Goal: Task Accomplishment & Management: Manage account settings

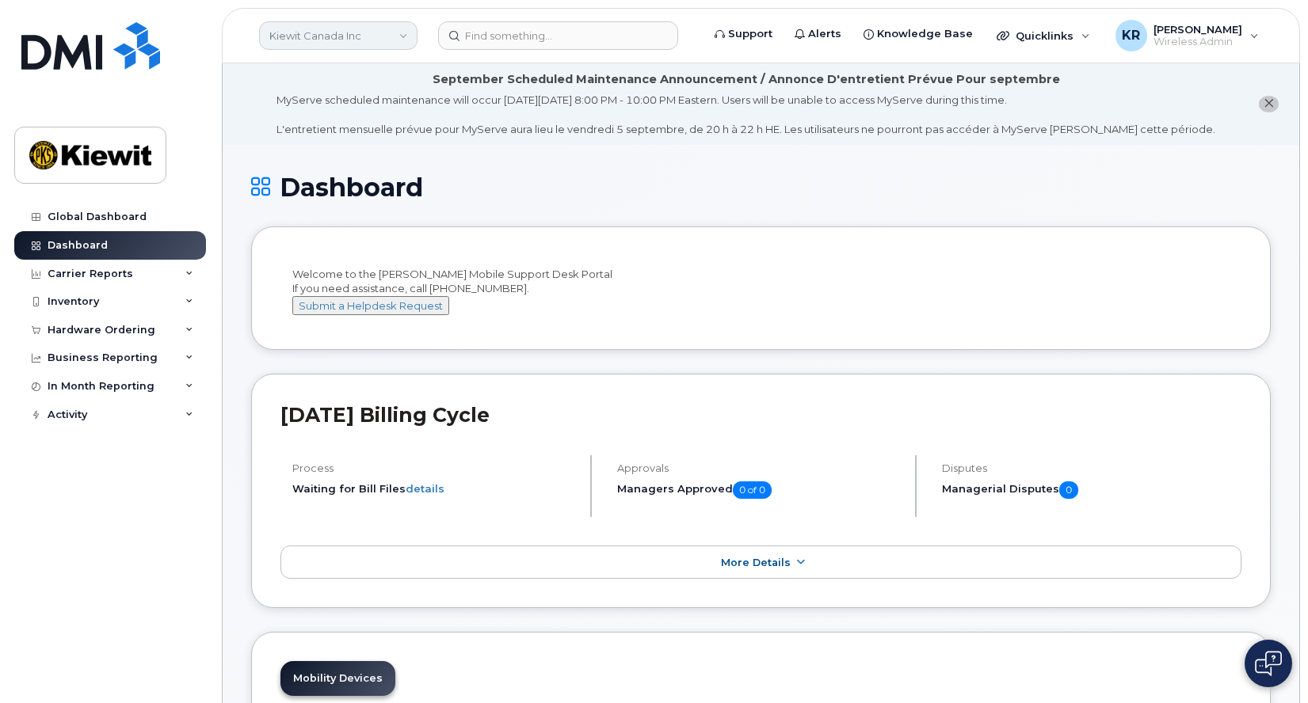
click at [404, 44] on link "Kiewit Canada Inc" at bounding box center [338, 35] width 158 height 29
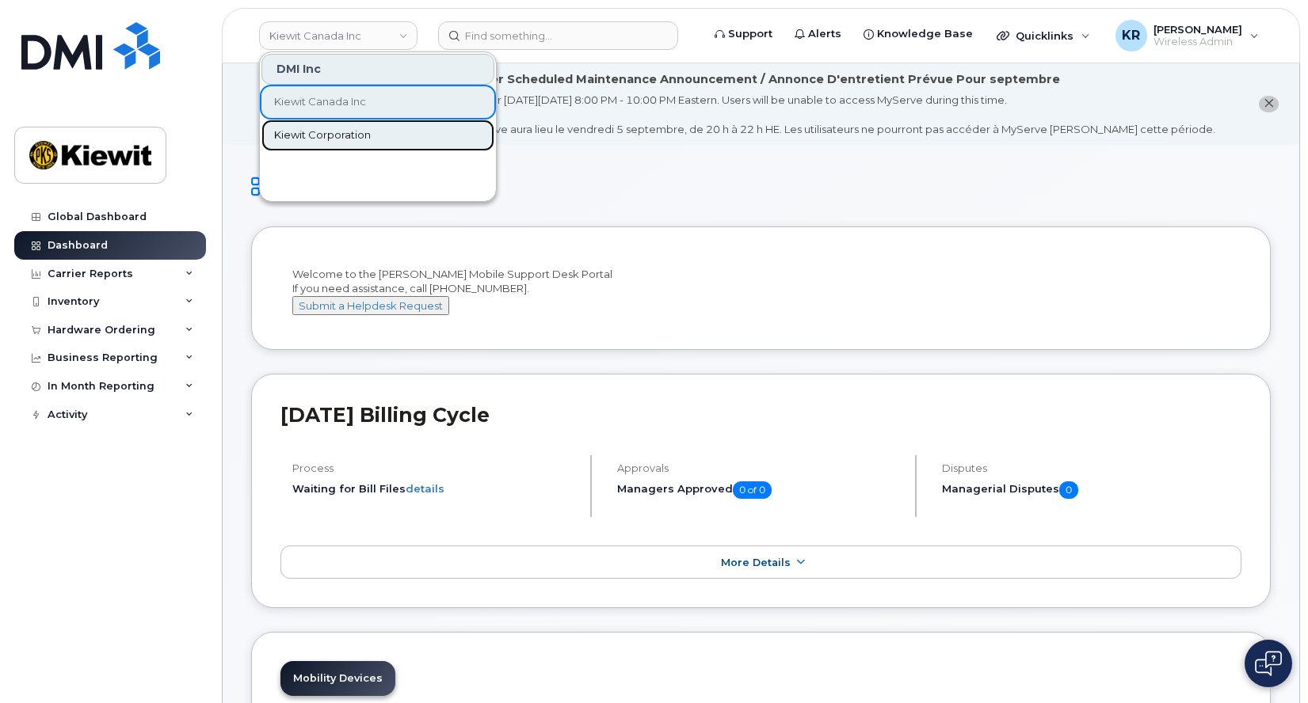
click at [360, 135] on span "Kiewit Corporation" at bounding box center [322, 136] width 97 height 16
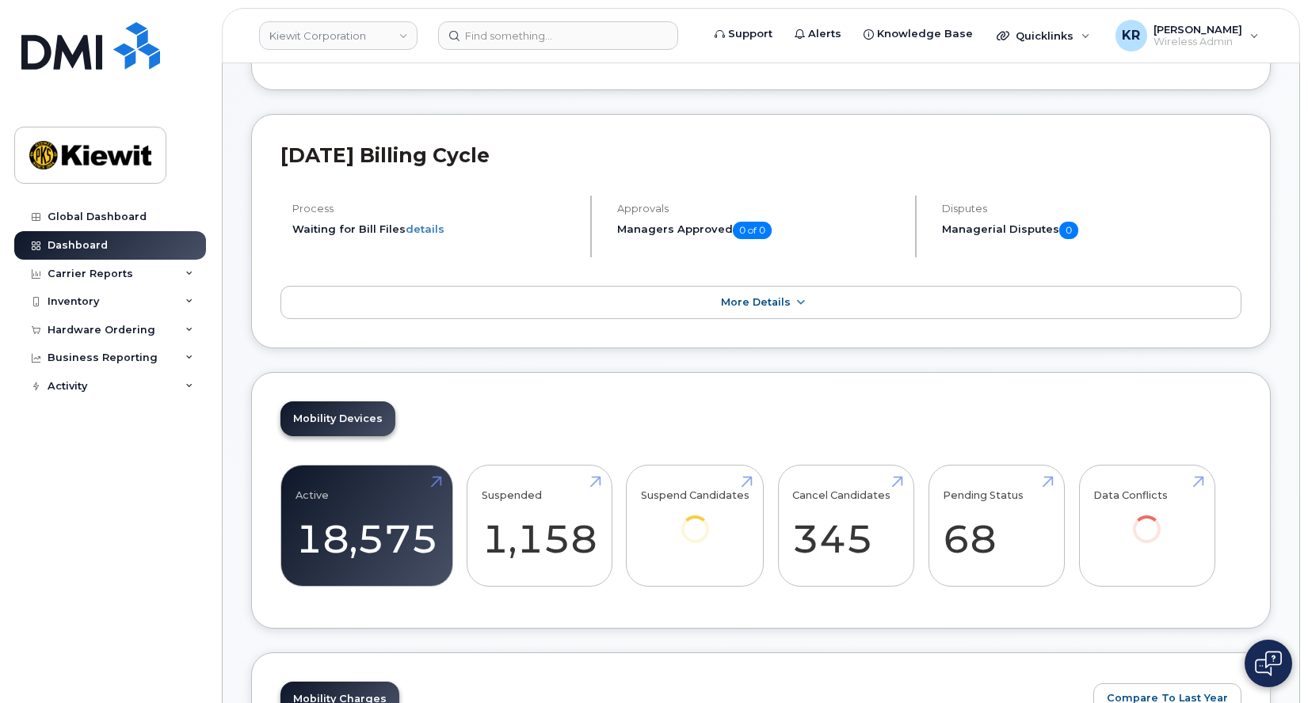
scroll to position [317, 0]
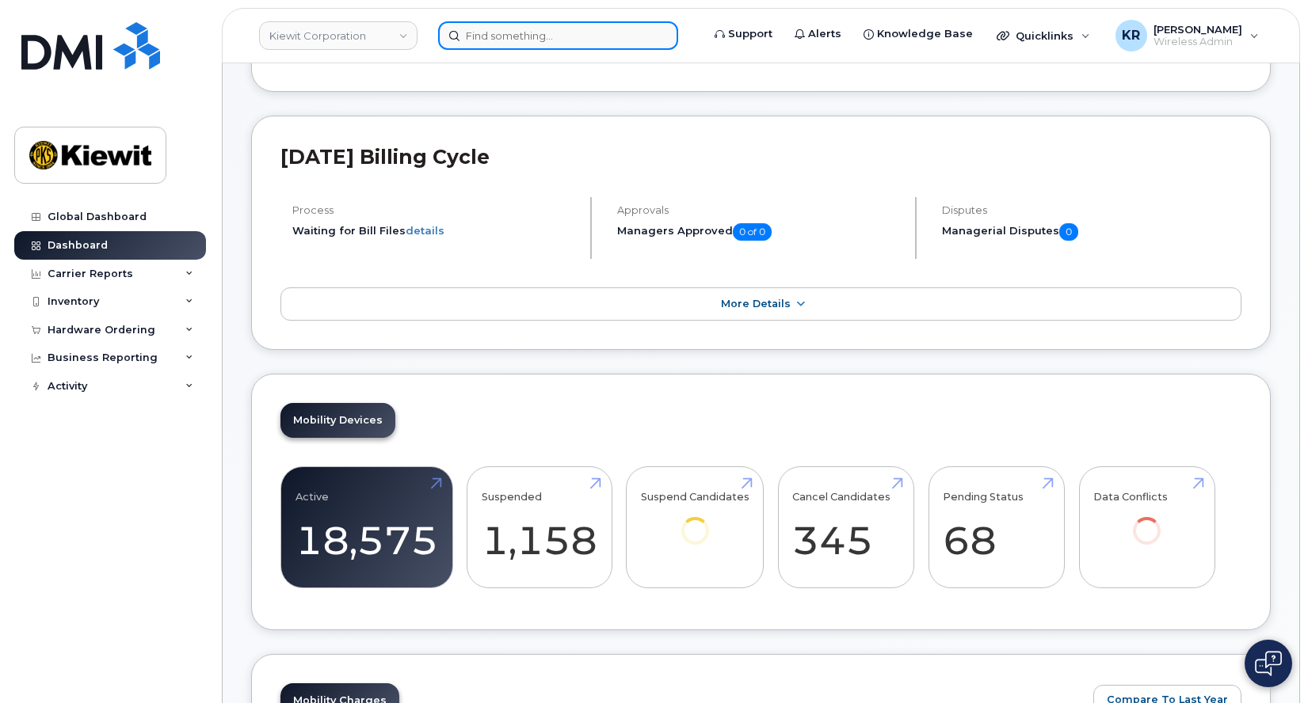
click at [581, 43] on input at bounding box center [558, 35] width 240 height 29
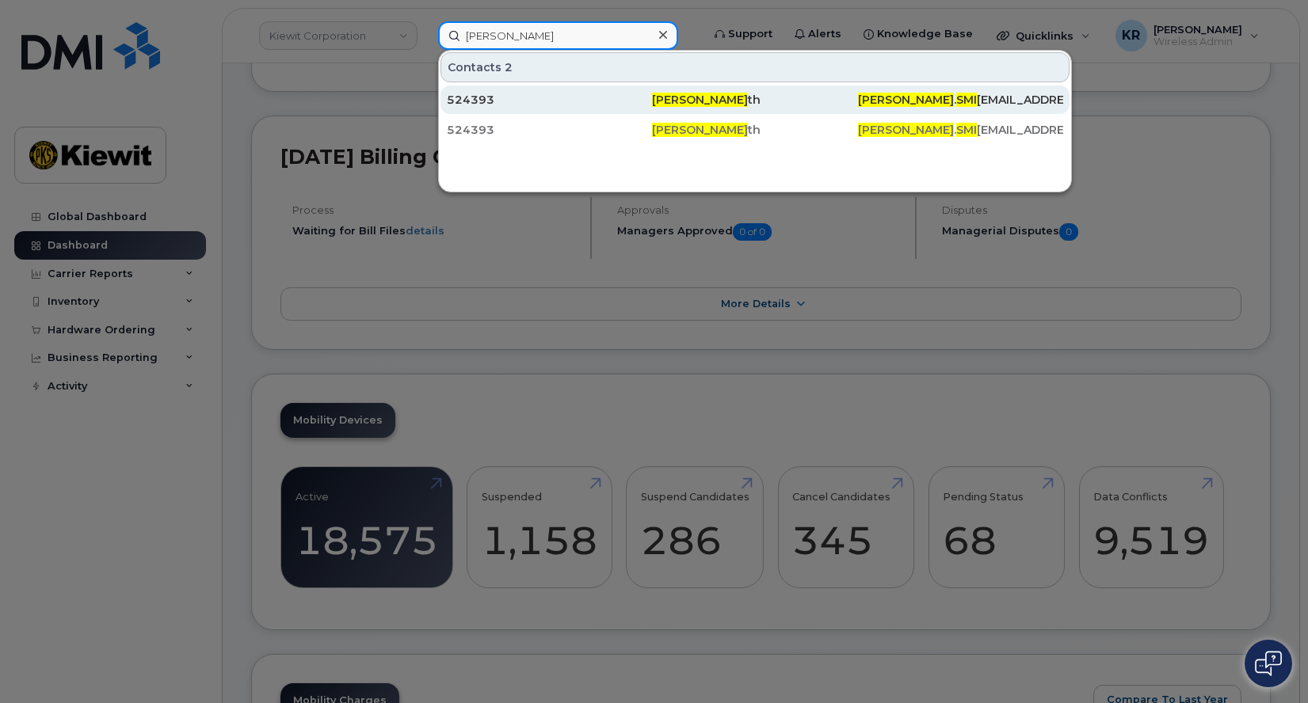
type input "[PERSON_NAME]"
click at [493, 103] on div "524393" at bounding box center [549, 100] width 205 height 16
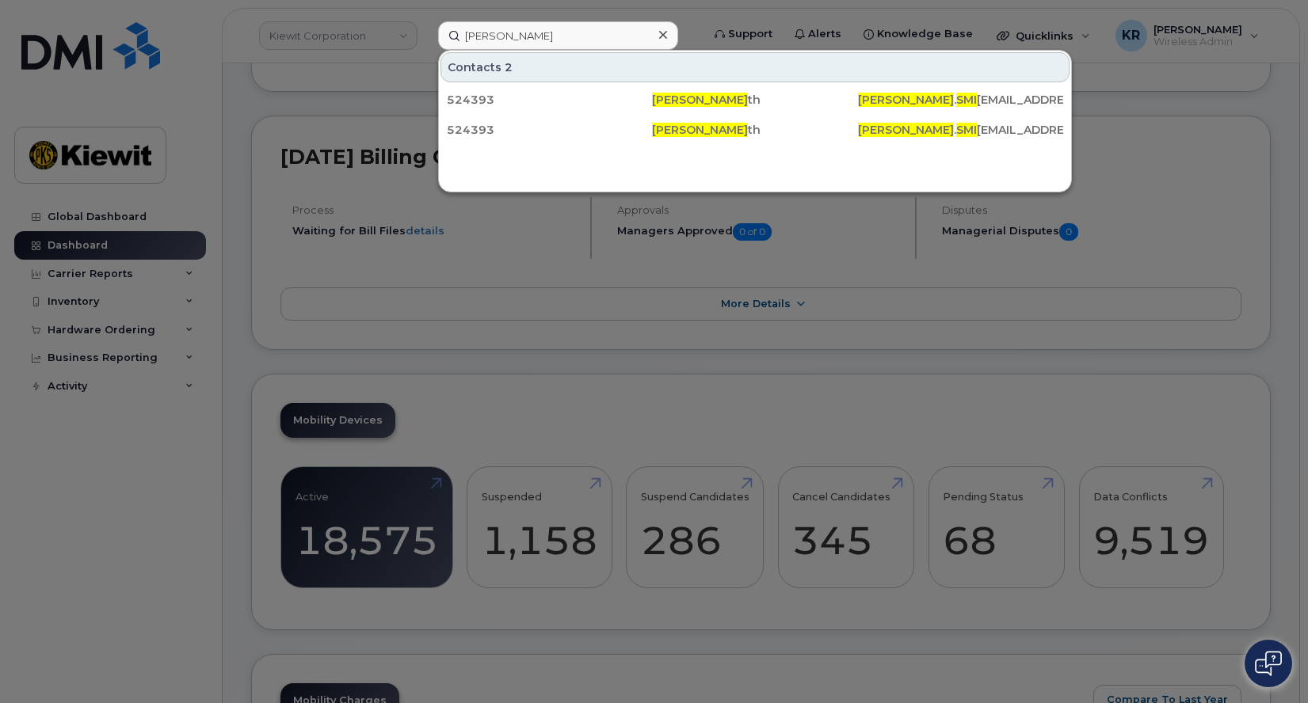
click at [303, 108] on div at bounding box center [654, 351] width 1308 height 703
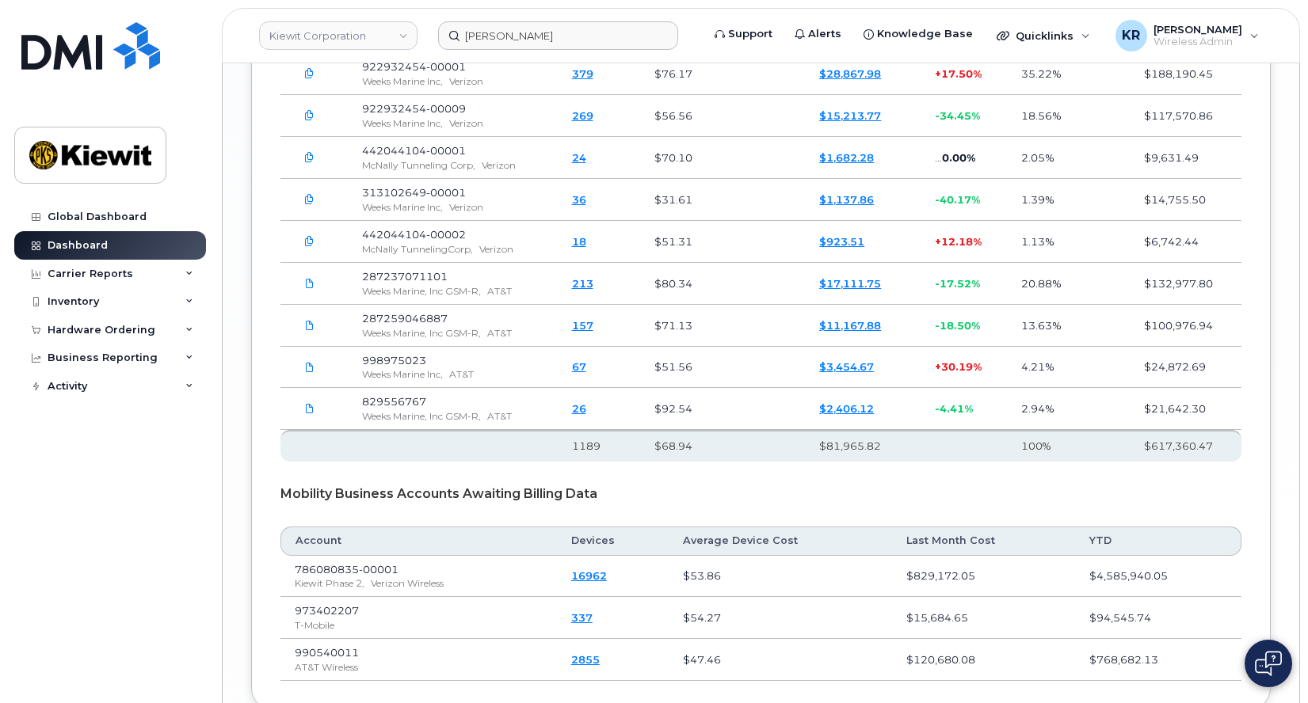
scroll to position [3019, 0]
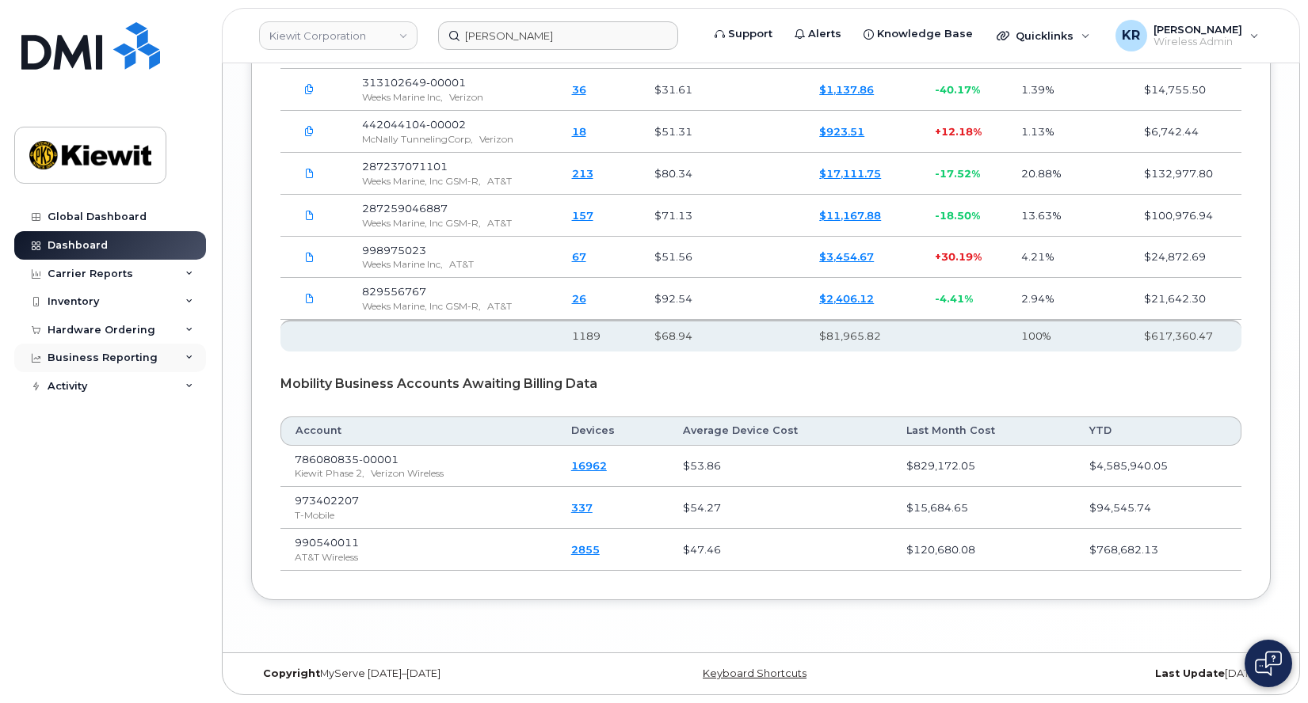
click at [130, 359] on div "Business Reporting" at bounding box center [103, 358] width 110 height 13
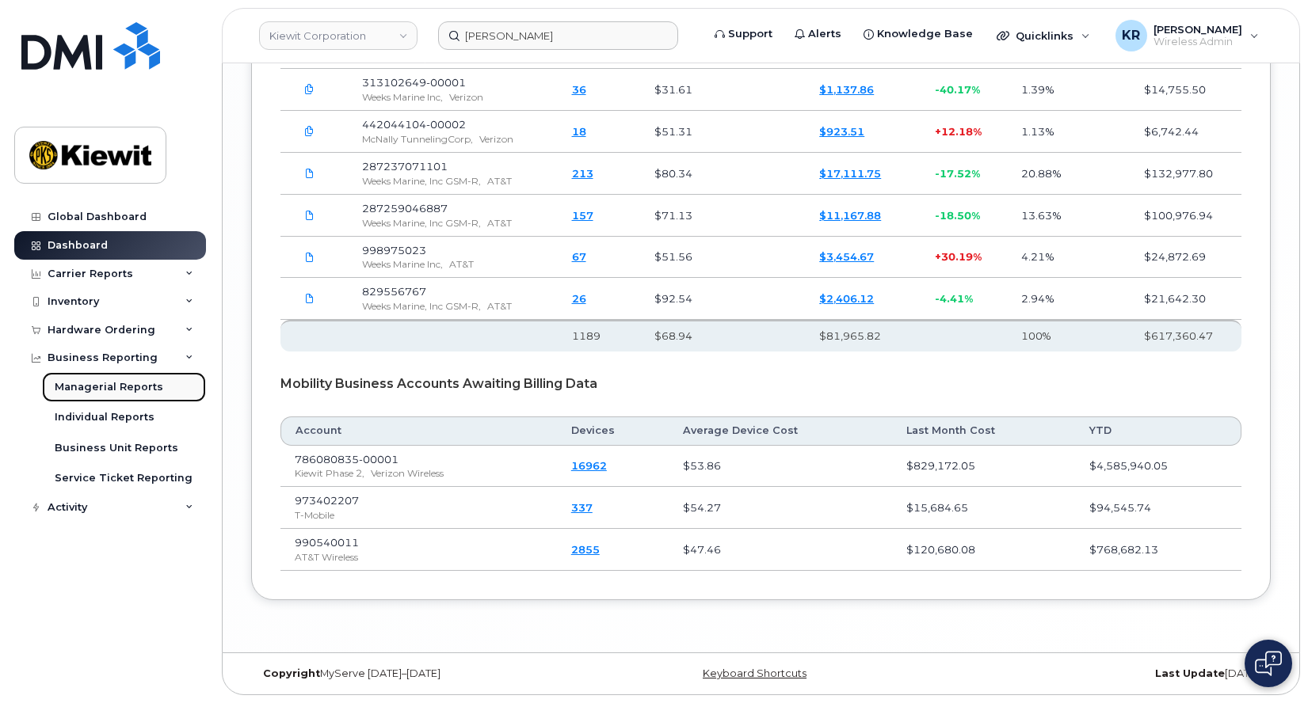
click at [132, 383] on div "Managerial Reports" at bounding box center [109, 387] width 109 height 14
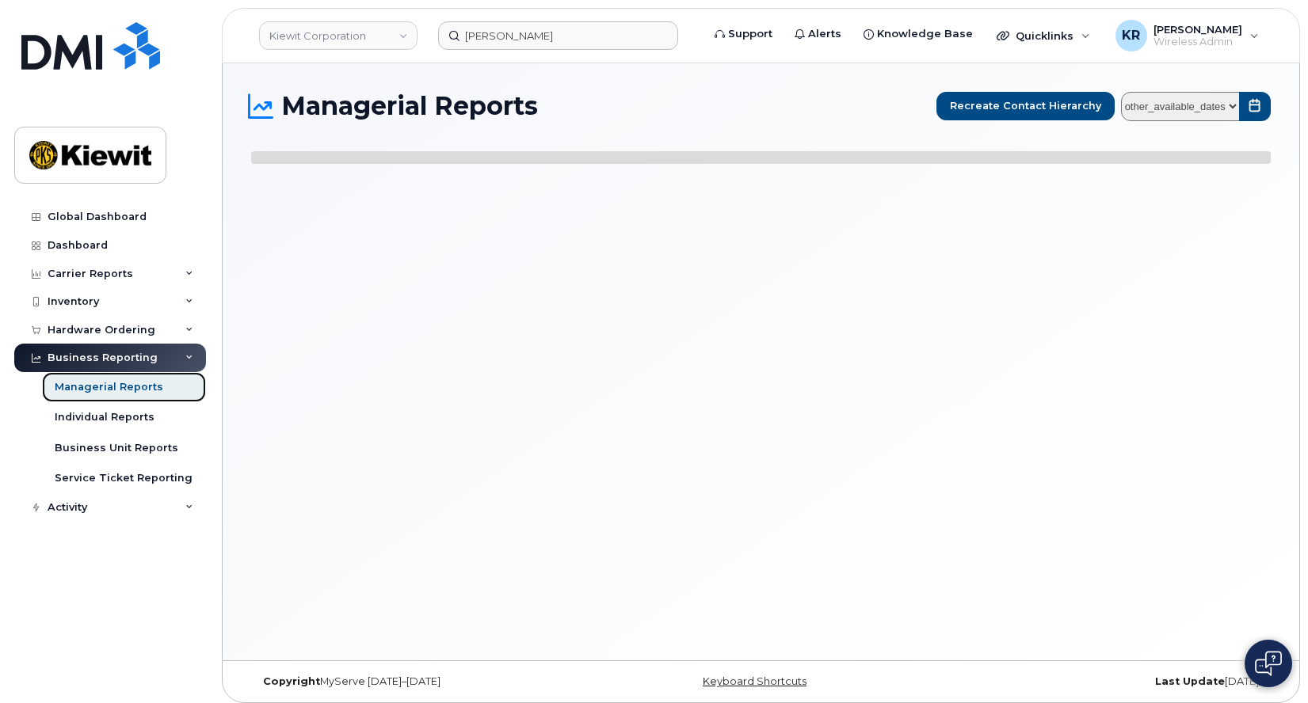
select select
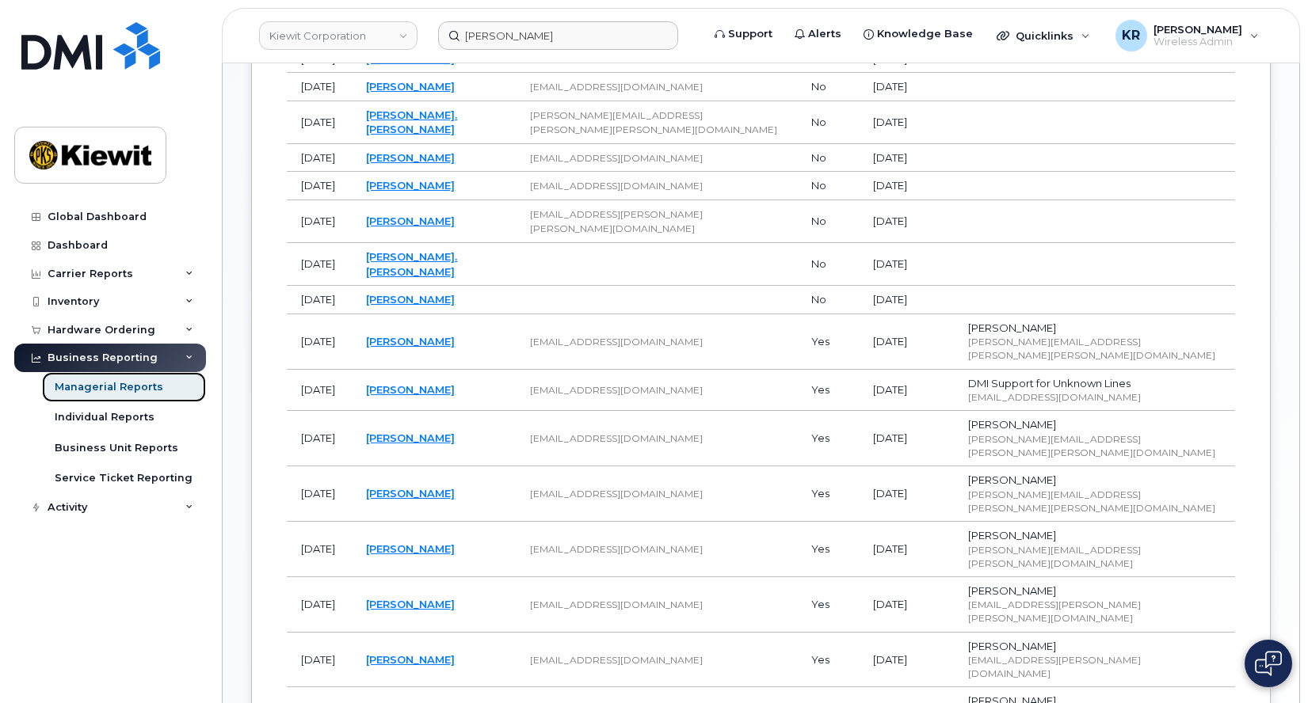
scroll to position [1109, 0]
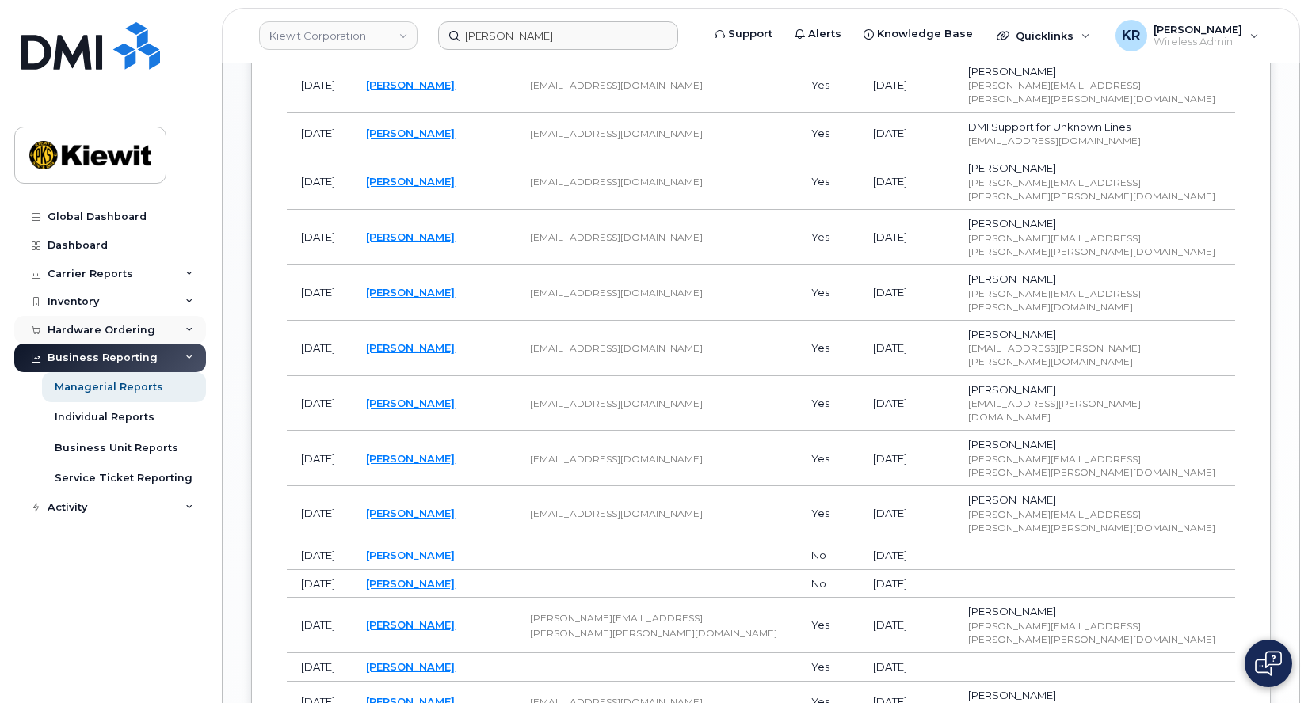
click at [85, 318] on div "Hardware Ordering" at bounding box center [110, 330] width 192 height 29
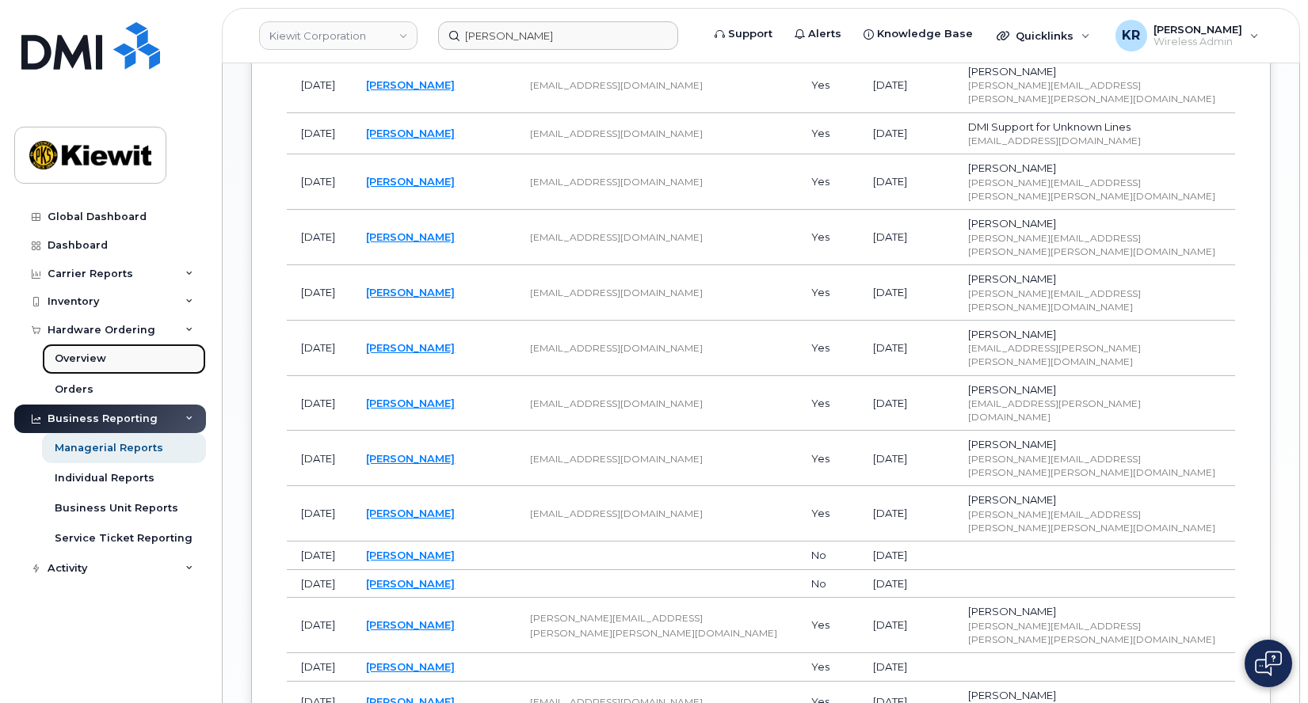
click at [86, 360] on div "Overview" at bounding box center [80, 359] width 51 height 14
click at [90, 353] on div "Overview" at bounding box center [80, 359] width 51 height 14
click at [93, 391] on link "Orders" at bounding box center [124, 390] width 164 height 30
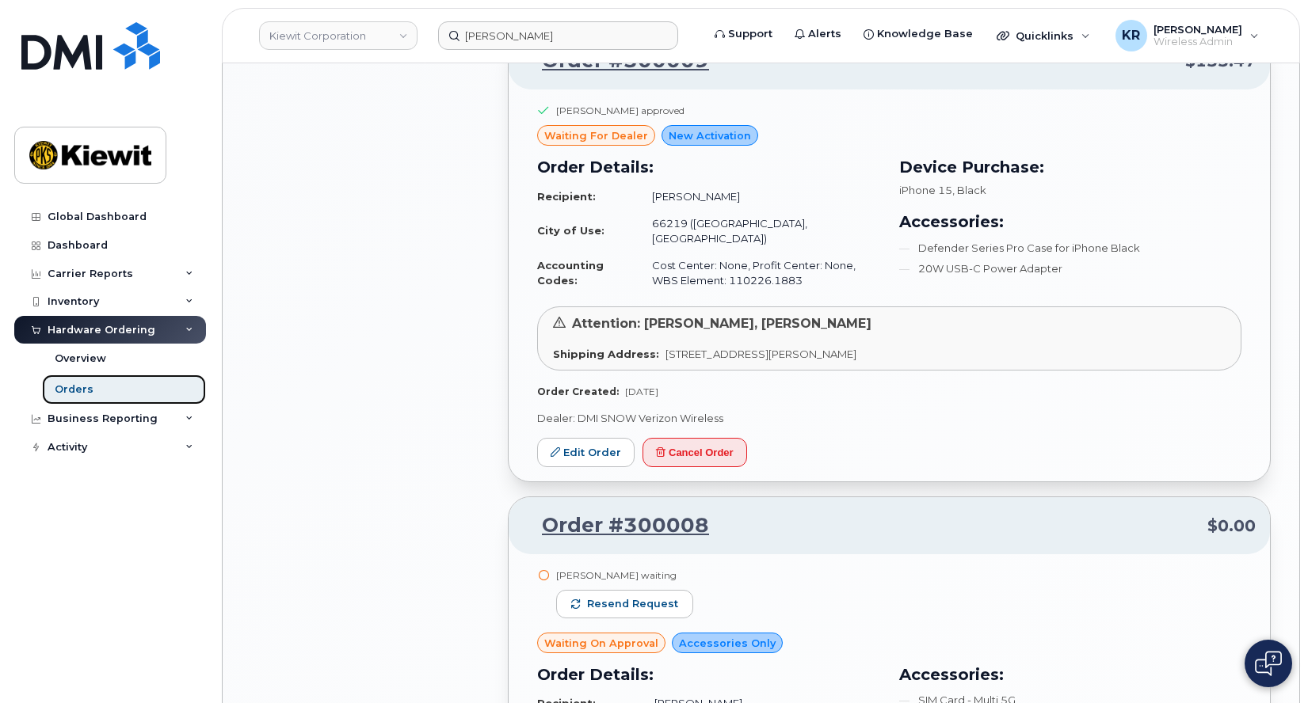
scroll to position [1980, 0]
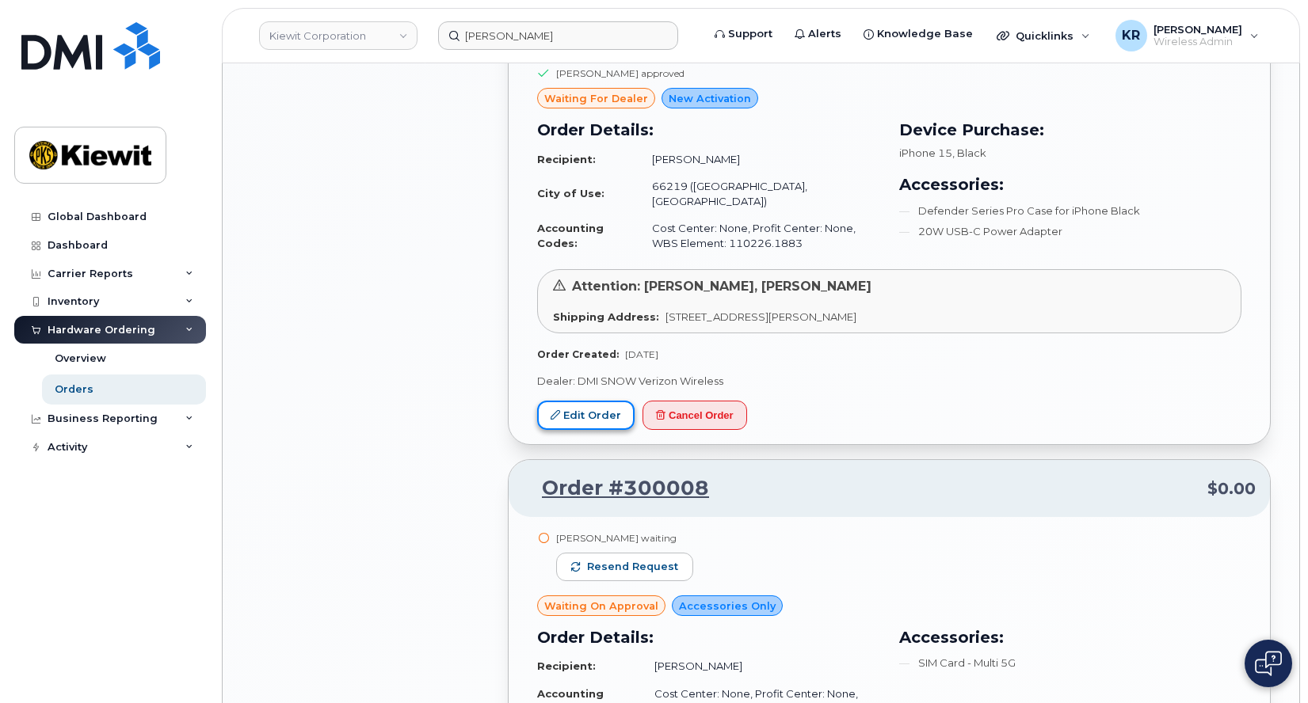
click at [589, 401] on link "Edit Order" at bounding box center [585, 415] width 97 height 29
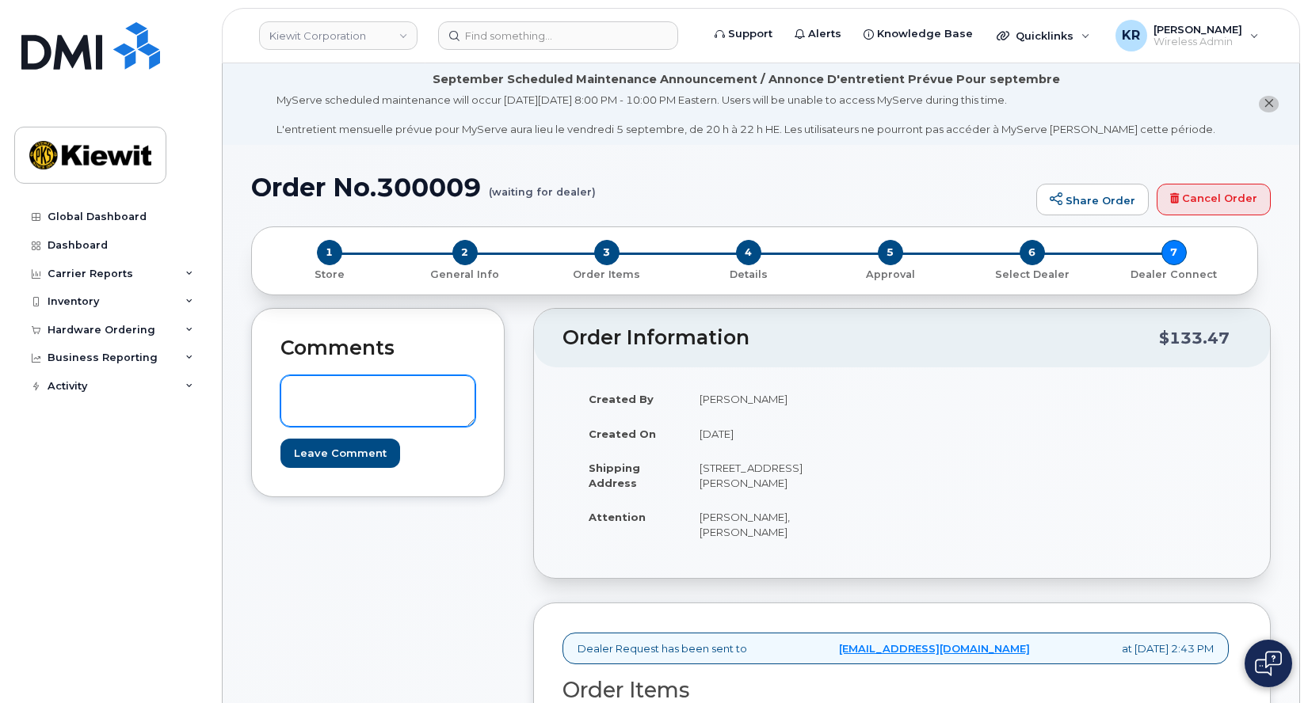
click at [379, 395] on textarea at bounding box center [377, 401] width 195 height 52
click at [456, 395] on textarea "should be charged to 106059." at bounding box center [377, 401] width 195 height 52
type textarea "should be charged to 106059.1085"
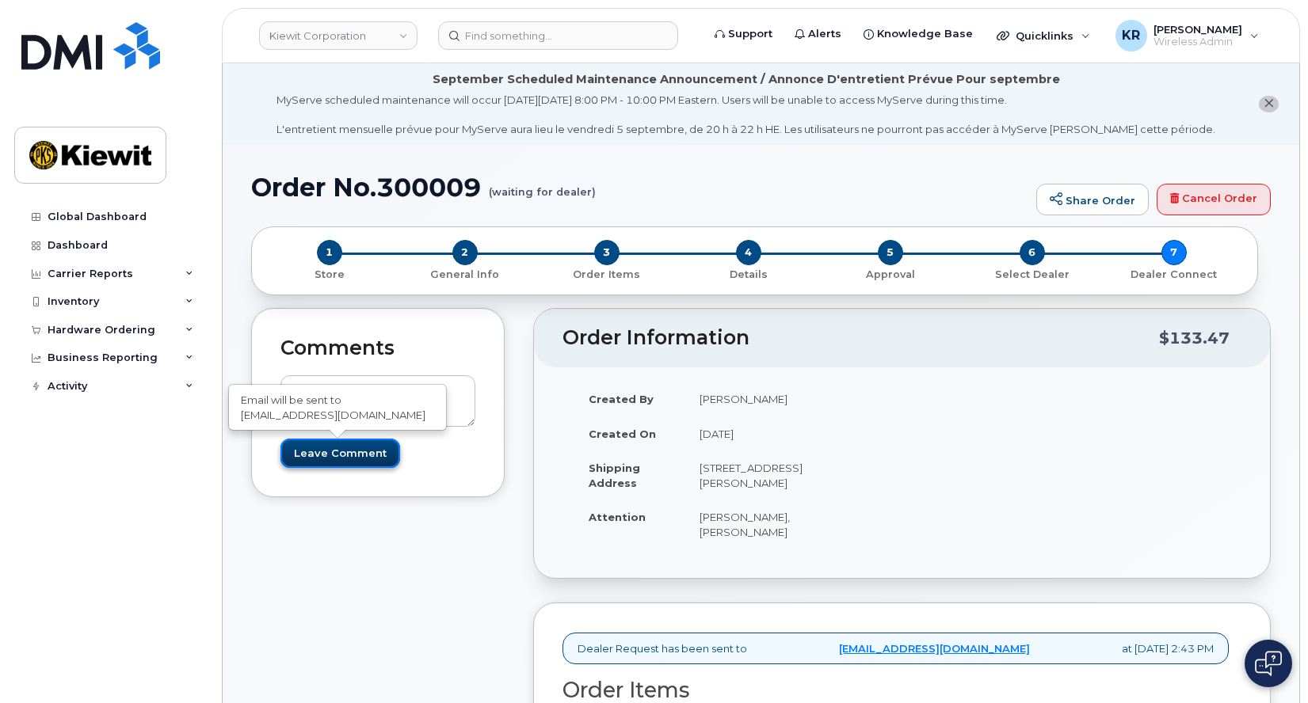
click at [339, 448] on input "Leave Comment" at bounding box center [340, 453] width 120 height 29
type input "Create Event"
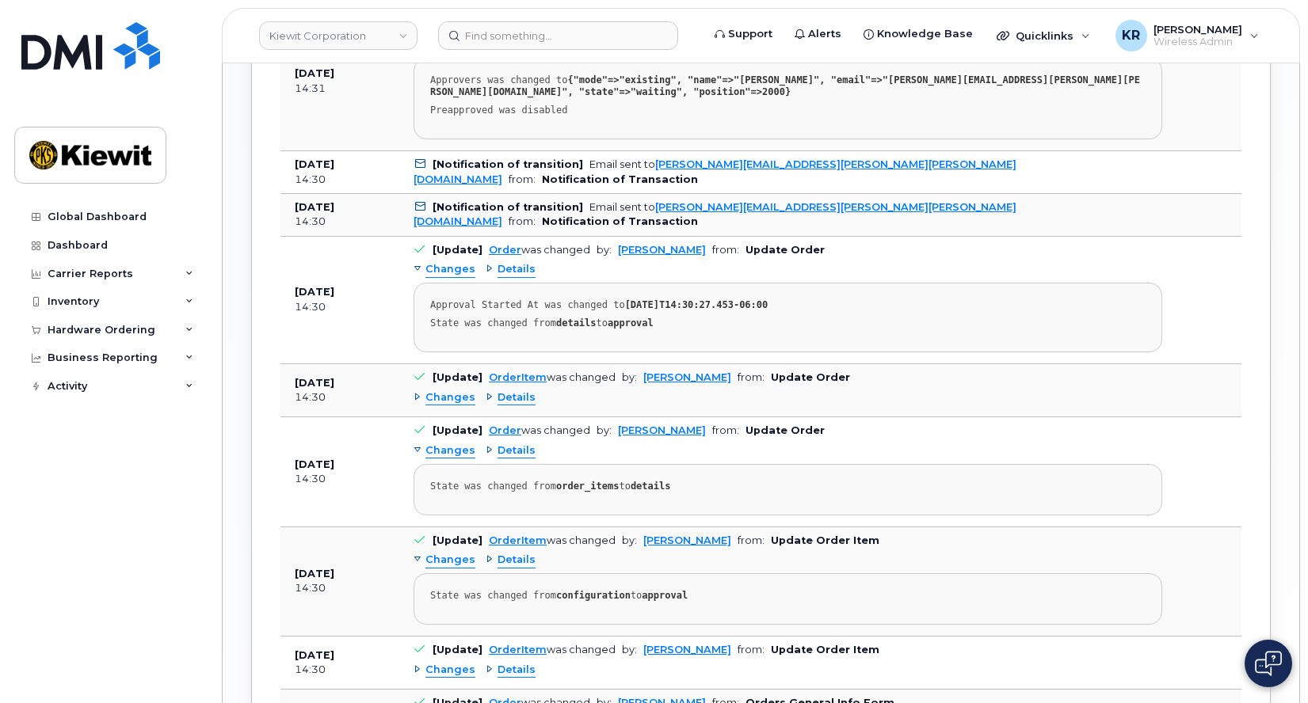
scroll to position [2139, 0]
